Goal: Information Seeking & Learning: Compare options

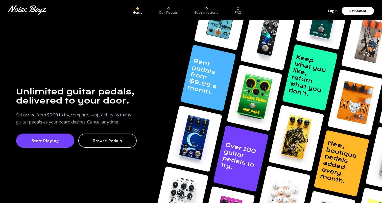
click at [108, 141] on p "Browse Pedals" at bounding box center [107, 140] width 47 height 5
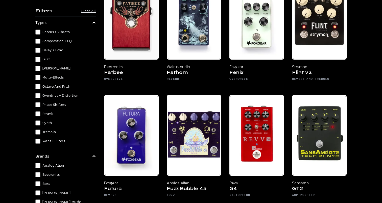
scroll to position [1153, 0]
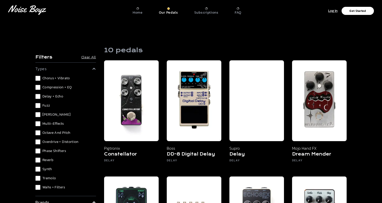
scroll to position [8, 0]
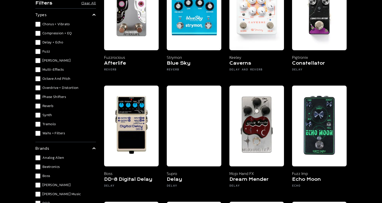
scroll to position [104, 0]
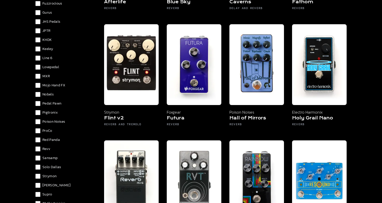
scroll to position [299, 0]
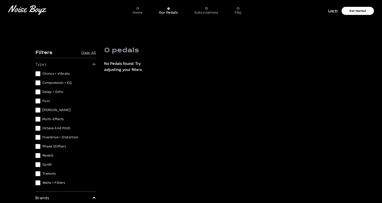
scroll to position [7, 0]
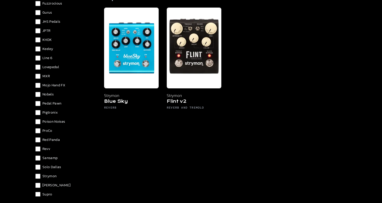
scroll to position [290, 0]
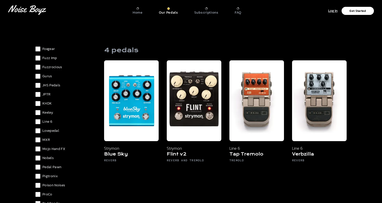
scroll to position [277, 0]
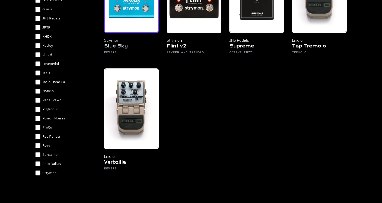
scroll to position [141, 0]
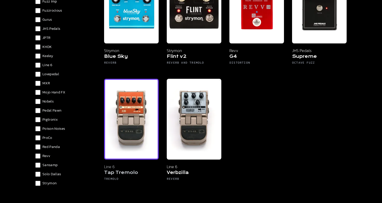
scroll to position [102, 0]
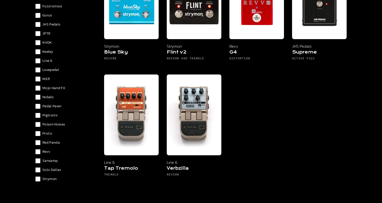
click at [36, 155] on div "Analog Alien Beetronics Boss [PERSON_NAME] [PERSON_NAME] Music DOD Deltalab Die…" at bounding box center [65, 47] width 61 height 360
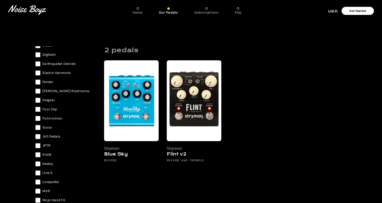
scroll to position [230, 0]
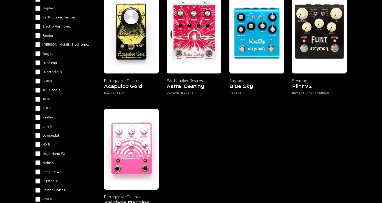
scroll to position [68, 0]
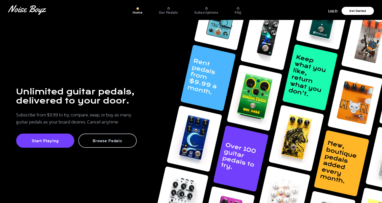
click at [108, 143] on p "Browse Pedals" at bounding box center [107, 140] width 47 height 5
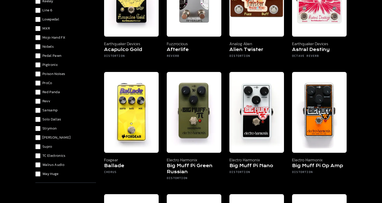
scroll to position [119, 0]
